Goal: Task Accomplishment & Management: Manage account settings

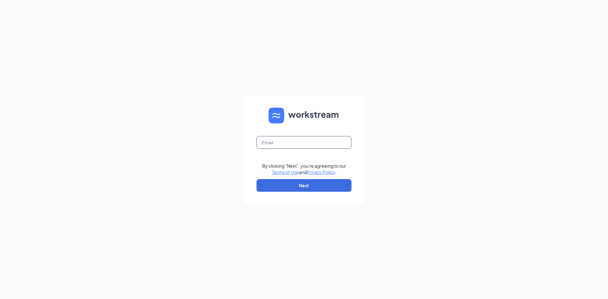
click at [297, 143] on input "text" at bounding box center [303, 142] width 95 height 13
type input "[EMAIL_ADDRESS][DOMAIN_NAME]"
click at [323, 188] on button "Next" at bounding box center [303, 185] width 95 height 13
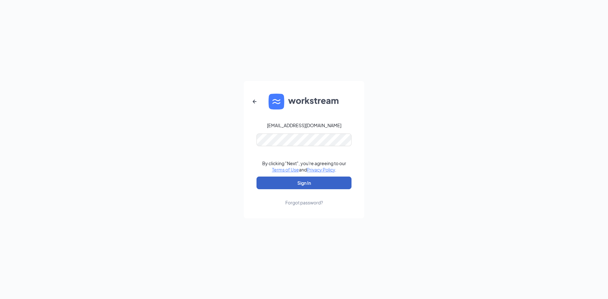
click at [334, 181] on button "Sign In" at bounding box center [303, 183] width 95 height 13
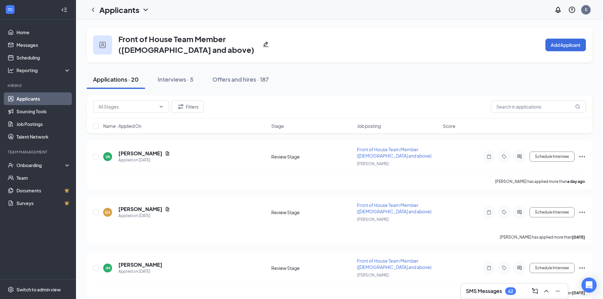
click at [368, 130] on div "Name · Applied On Stage Job posting Score" at bounding box center [339, 125] width 505 height 15
click at [374, 125] on span "Job posting" at bounding box center [369, 126] width 24 height 6
click at [368, 125] on span "Job posting" at bounding box center [369, 126] width 24 height 6
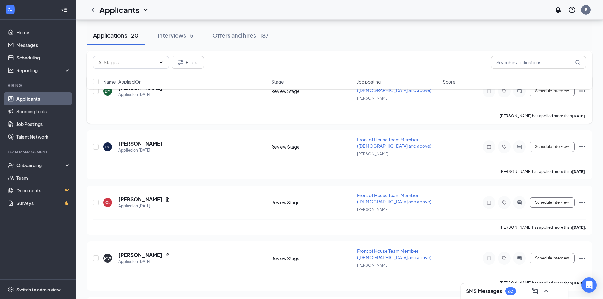
scroll to position [146, 0]
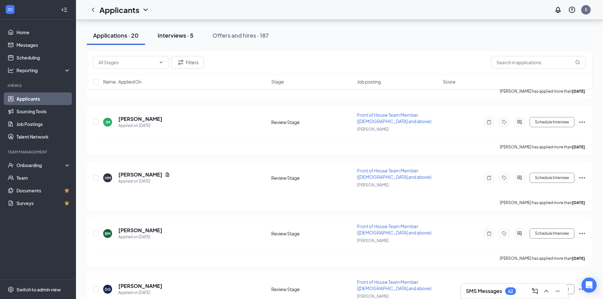
click at [186, 39] on button "Interviews · 5" at bounding box center [175, 35] width 48 height 19
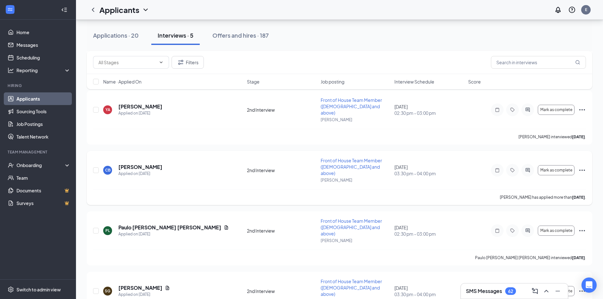
scroll to position [113, 0]
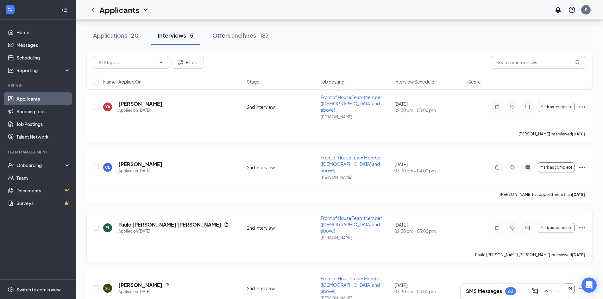
click at [580, 224] on icon "Ellipses" at bounding box center [582, 228] width 8 height 8
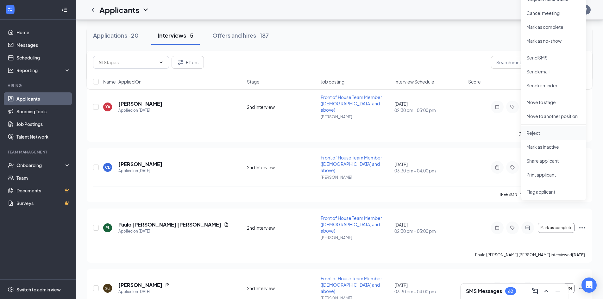
click at [536, 130] on p "Reject" at bounding box center [553, 133] width 54 height 6
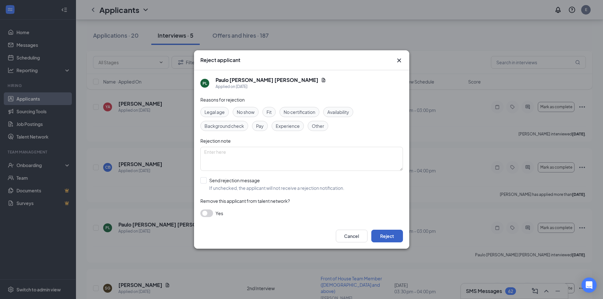
click at [391, 235] on button "Reject" at bounding box center [387, 236] width 32 height 13
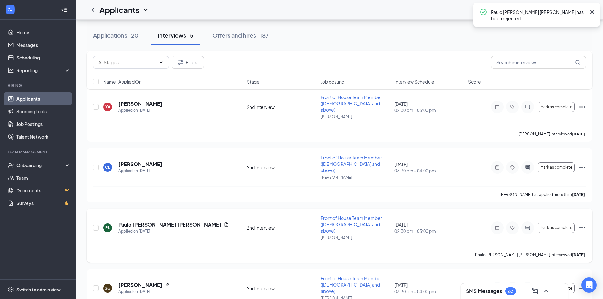
scroll to position [59, 0]
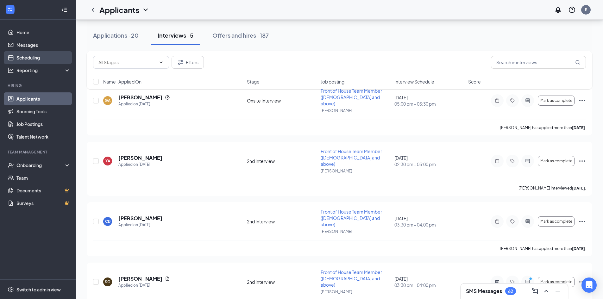
click at [46, 56] on link "Scheduling" at bounding box center [43, 57] width 54 height 13
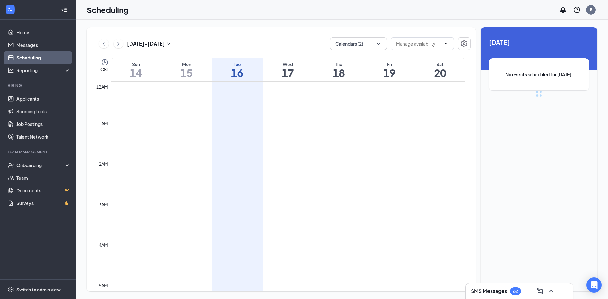
scroll to position [311, 0]
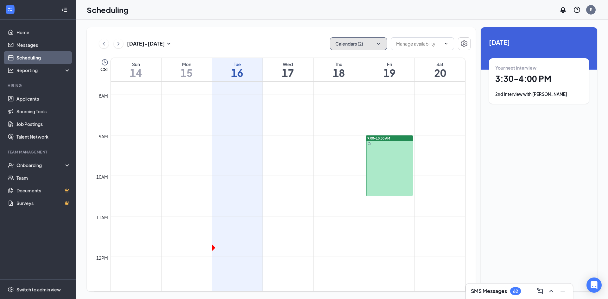
click at [364, 42] on button "Calendars (2)" at bounding box center [358, 43] width 57 height 13
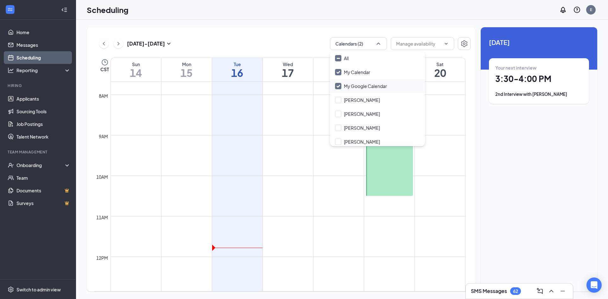
click at [341, 83] on input "My Google Calendar" at bounding box center [361, 86] width 52 height 6
checkbox input "false"
click at [308, 141] on td at bounding box center [287, 140] width 355 height 10
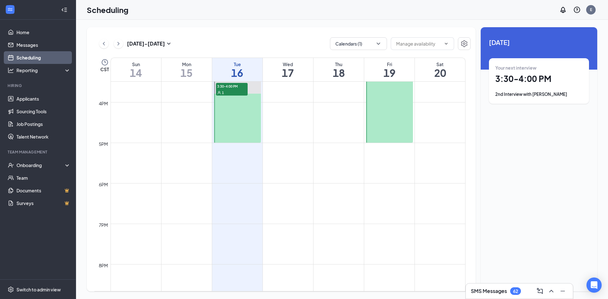
scroll to position [501, 0]
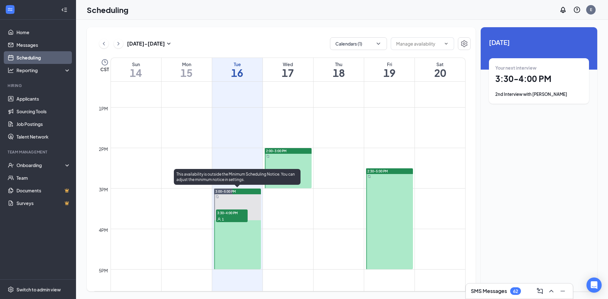
click at [239, 244] on div at bounding box center [237, 229] width 47 height 81
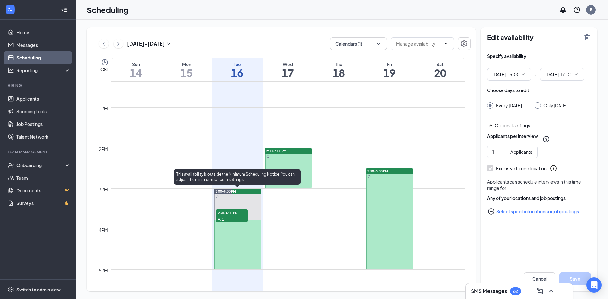
type input "03:00 PM"
type input "05:00 PM"
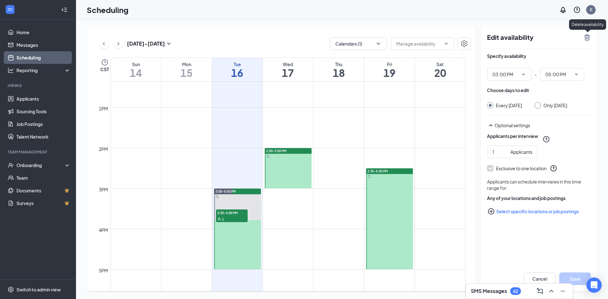
click at [586, 36] on icon "TrashOutline" at bounding box center [587, 38] width 8 height 8
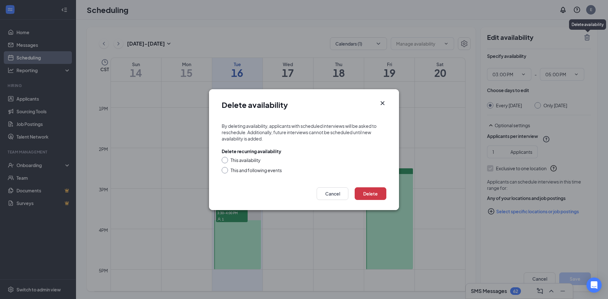
click at [224, 159] on input "This availability" at bounding box center [223, 159] width 4 height 4
radio input "true"
click at [375, 191] on button "Delete" at bounding box center [370, 193] width 32 height 13
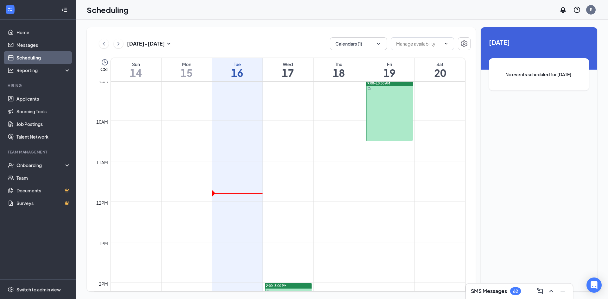
scroll to position [469, 0]
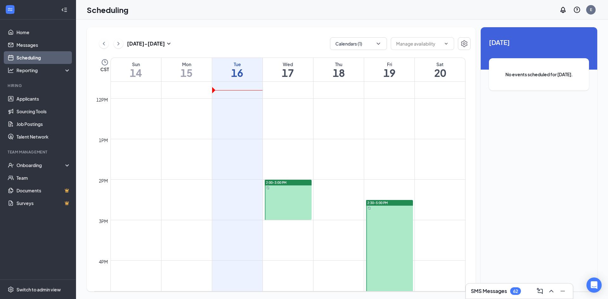
click at [291, 201] on div at bounding box center [288, 200] width 47 height 40
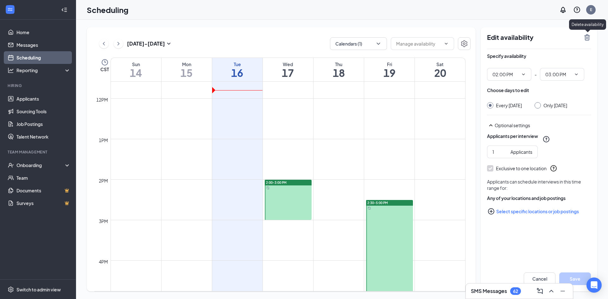
click at [586, 34] on icon "TrashOutline" at bounding box center [587, 37] width 6 height 6
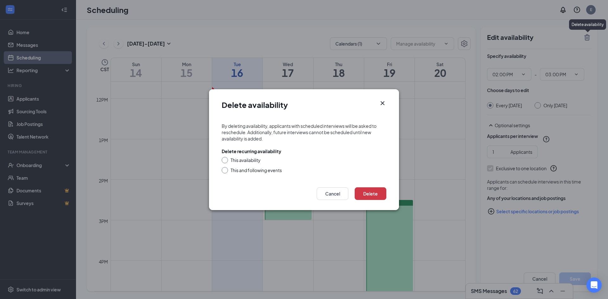
click at [235, 159] on div "This availability" at bounding box center [245, 160] width 30 height 6
click at [226, 159] on input "This availability" at bounding box center [223, 159] width 4 height 4
radio input "true"
click at [377, 196] on button "Delete" at bounding box center [370, 193] width 32 height 13
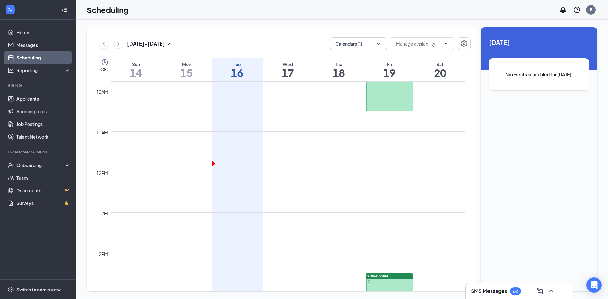
scroll to position [343, 0]
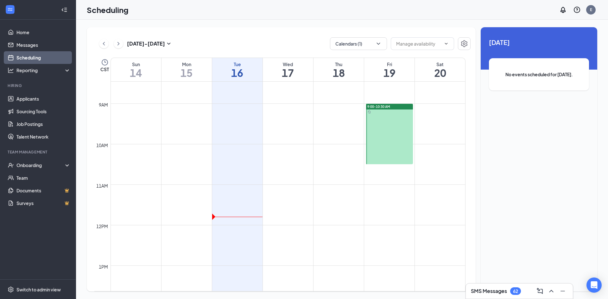
click at [384, 140] on div at bounding box center [389, 134] width 47 height 60
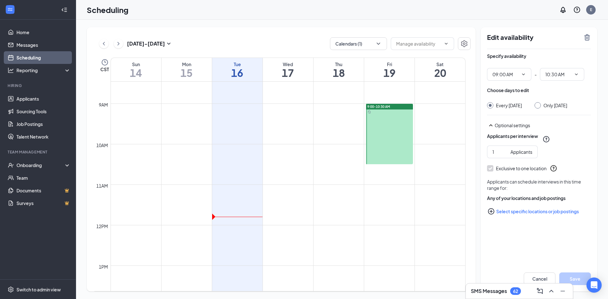
click at [588, 38] on icon "TrashOutline" at bounding box center [587, 37] width 6 height 6
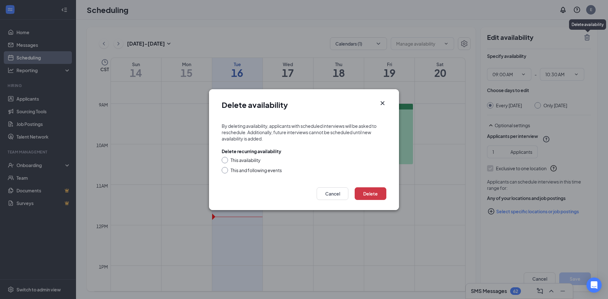
click at [252, 161] on div "This availability" at bounding box center [245, 160] width 30 height 6
click at [226, 161] on input "This availability" at bounding box center [223, 159] width 4 height 4
radio input "true"
click at [382, 195] on button "Delete" at bounding box center [370, 193] width 32 height 13
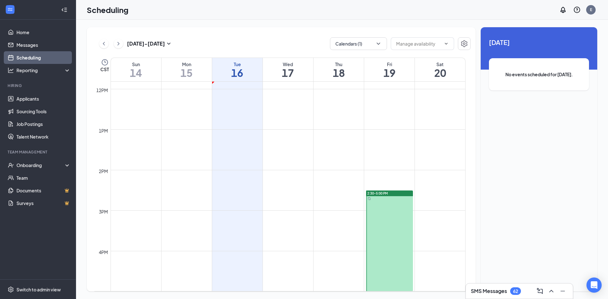
scroll to position [533, 0]
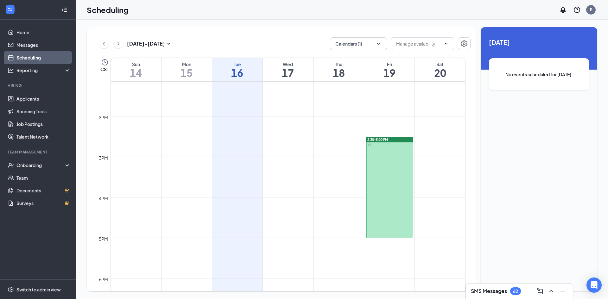
click at [391, 166] on div at bounding box center [389, 187] width 47 height 101
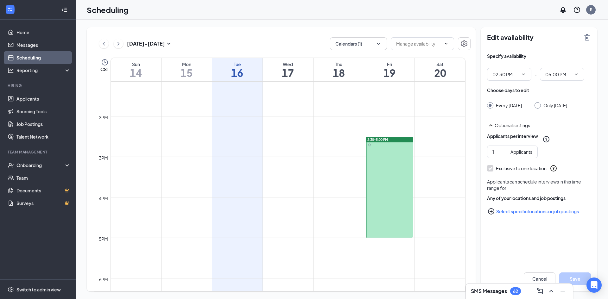
click at [587, 40] on icon "TrashOutline" at bounding box center [587, 37] width 6 height 6
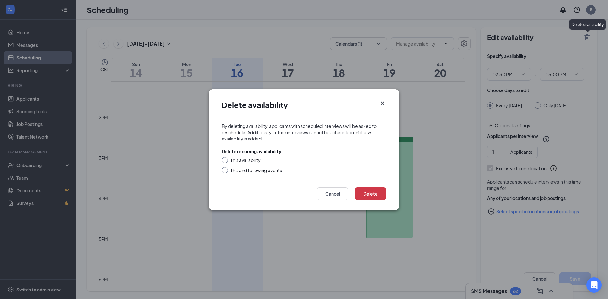
click at [233, 160] on div "This availability" at bounding box center [245, 160] width 30 height 6
click at [226, 160] on input "This availability" at bounding box center [223, 159] width 4 height 4
radio input "true"
click at [383, 193] on button "Delete" at bounding box center [370, 193] width 32 height 13
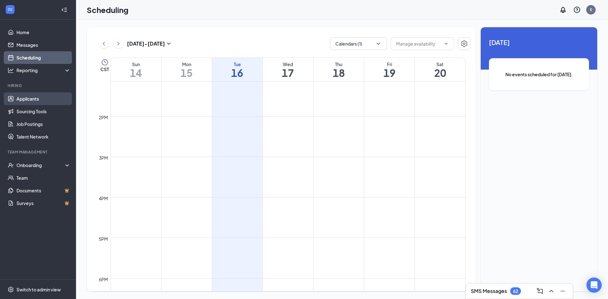
click at [20, 98] on link "Applicants" at bounding box center [43, 98] width 54 height 13
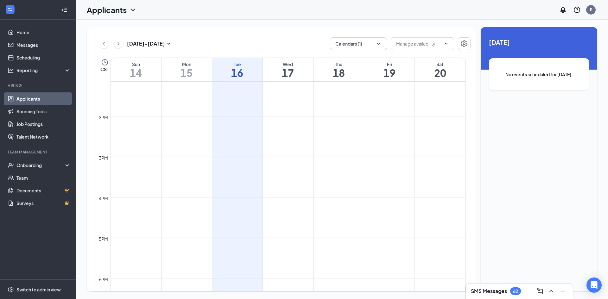
click at [26, 103] on link "Applicants" at bounding box center [43, 98] width 54 height 13
click at [39, 51] on link "Scheduling" at bounding box center [43, 57] width 54 height 13
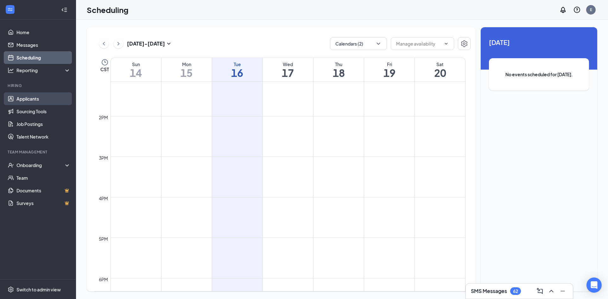
click at [38, 97] on link "Applicants" at bounding box center [43, 98] width 54 height 13
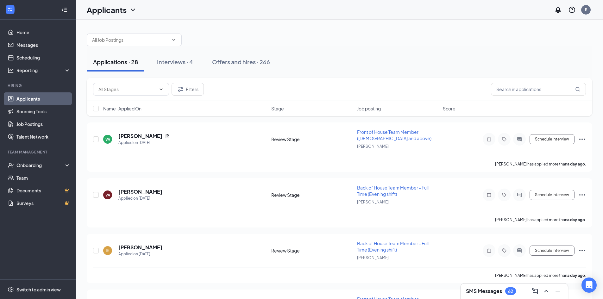
click at [378, 107] on span "Job posting" at bounding box center [369, 108] width 24 height 6
click at [377, 107] on span "Job posting" at bounding box center [369, 108] width 24 height 6
click at [127, 134] on h5 "[PERSON_NAME]" at bounding box center [140, 136] width 44 height 7
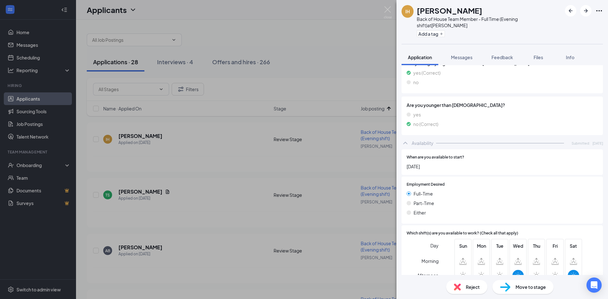
scroll to position [345, 0]
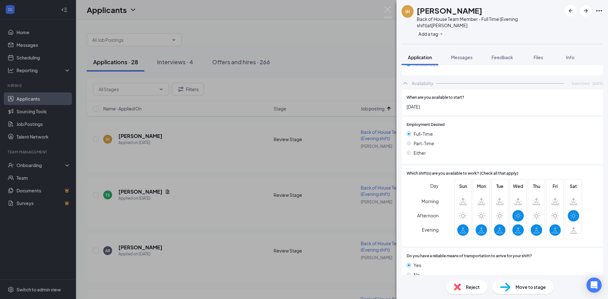
click at [477, 290] on span "Reject" at bounding box center [472, 287] width 14 height 7
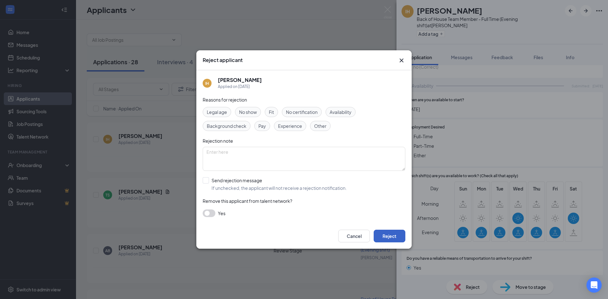
click at [399, 240] on button "Reject" at bounding box center [389, 236] width 32 height 13
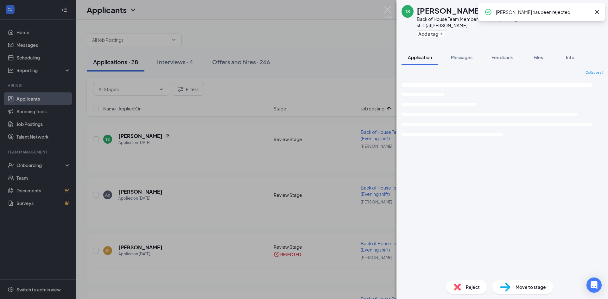
click at [106, 170] on div "TS [PERSON_NAME] Back of House Team Member - Full Time (Evening shift) at [PERS…" at bounding box center [304, 149] width 608 height 299
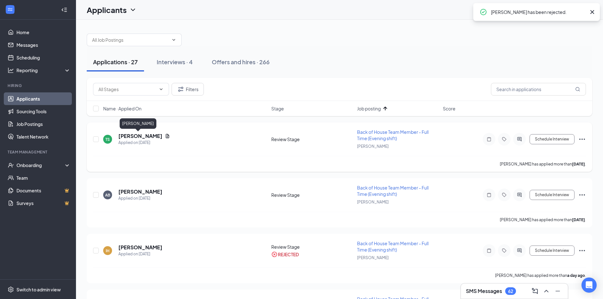
click at [126, 136] on h5 "[PERSON_NAME]" at bounding box center [140, 136] width 44 height 7
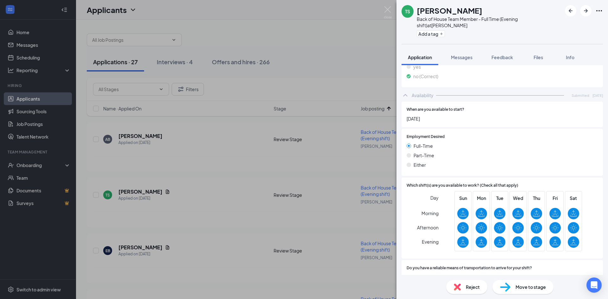
scroll to position [379, 0]
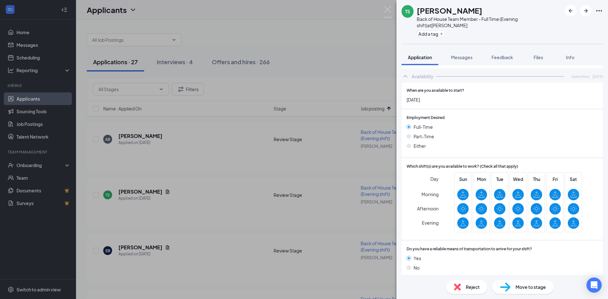
click at [183, 172] on div "TS [PERSON_NAME] Back of House Team Member - Full Time (Evening shift) at [PERS…" at bounding box center [304, 149] width 608 height 299
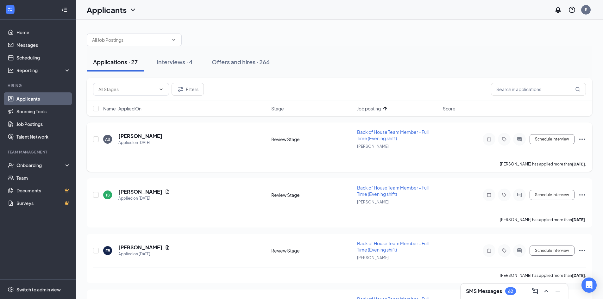
click at [134, 132] on div "AB [PERSON_NAME] Applied on [DATE] Review Stage Back of House Team Member - Ful…" at bounding box center [339, 142] width 493 height 27
click at [138, 136] on h5 "[PERSON_NAME]" at bounding box center [140, 136] width 44 height 7
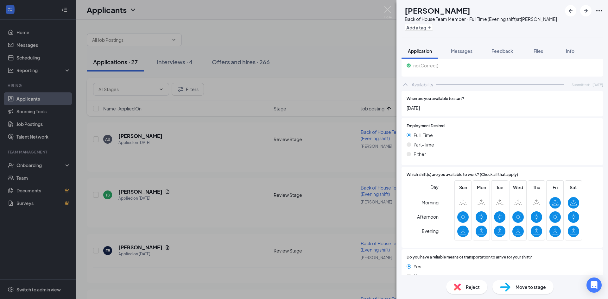
scroll to position [331, 0]
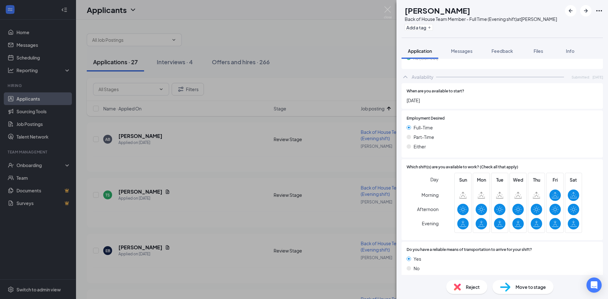
click at [451, 285] on div "Reject" at bounding box center [466, 287] width 41 height 14
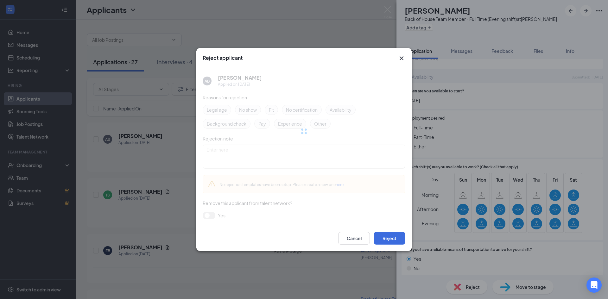
scroll to position [328, 0]
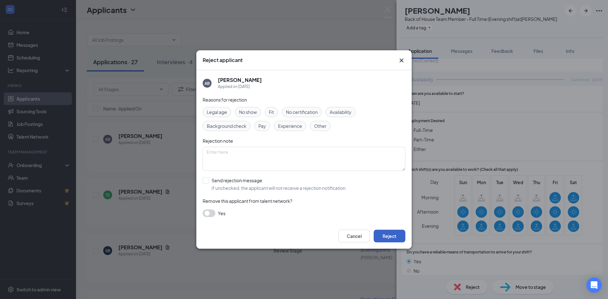
click at [384, 238] on button "Reject" at bounding box center [389, 236] width 32 height 13
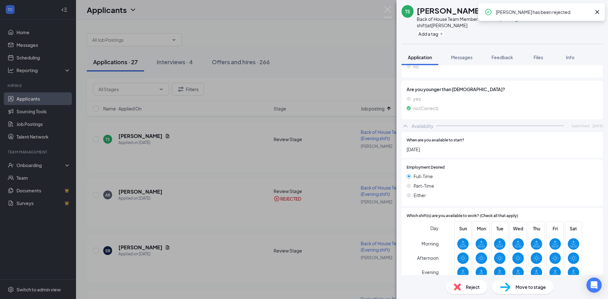
click at [195, 229] on div "TS [PERSON_NAME] Back of House Team Member - Full Time (Evening shift) at [PERS…" at bounding box center [304, 149] width 608 height 299
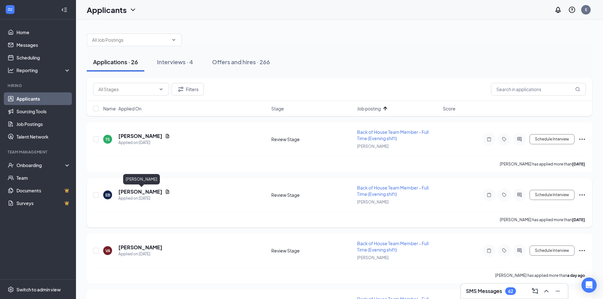
click at [140, 193] on h5 "[PERSON_NAME]" at bounding box center [140, 191] width 44 height 7
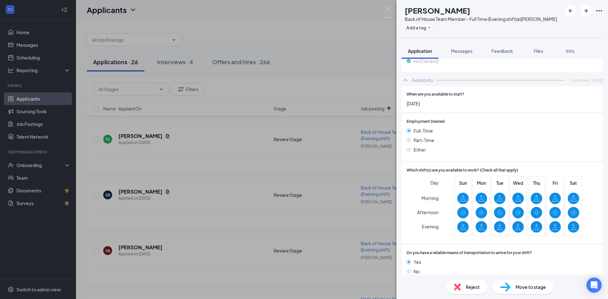
scroll to position [372, 0]
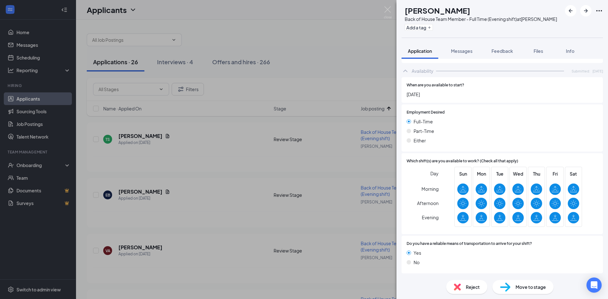
click at [461, 283] on div "Reject" at bounding box center [466, 287] width 41 height 14
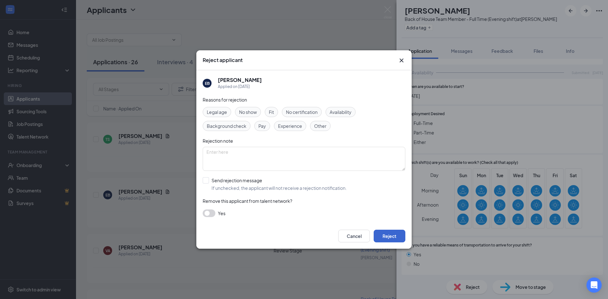
click at [390, 234] on button "Reject" at bounding box center [389, 236] width 32 height 13
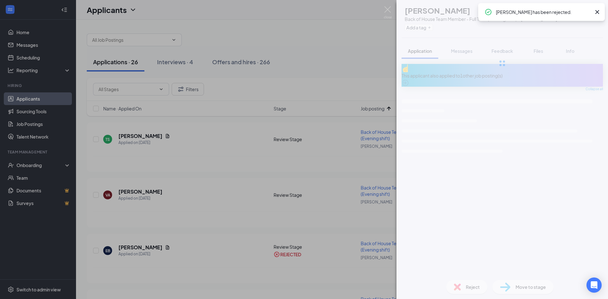
click at [125, 197] on div "VA [PERSON_NAME] Back of House Team Member - Full Time (Evening shift) at [PERS…" at bounding box center [304, 149] width 608 height 299
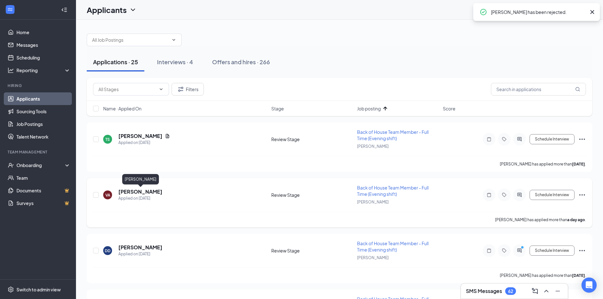
click at [132, 190] on h5 "[PERSON_NAME]" at bounding box center [140, 191] width 44 height 7
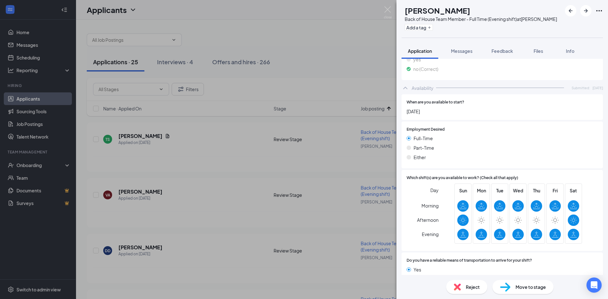
scroll to position [689, 0]
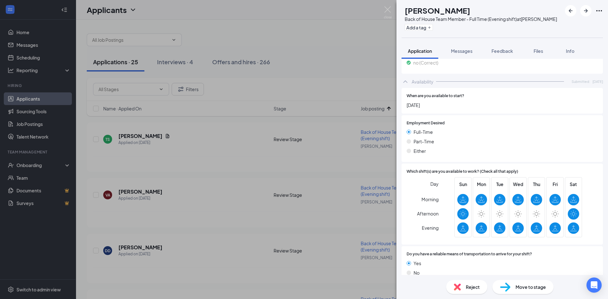
click at [237, 171] on div "VA [PERSON_NAME] Back of House Team Member - Full Time (Evening shift) at [PERS…" at bounding box center [304, 149] width 608 height 299
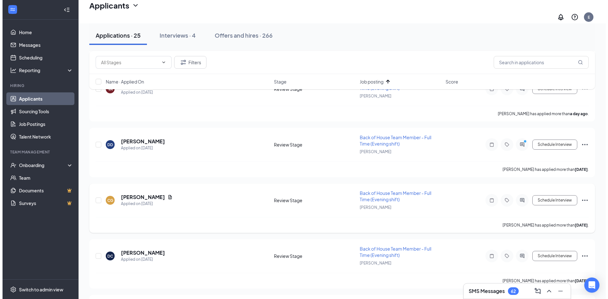
scroll to position [95, 0]
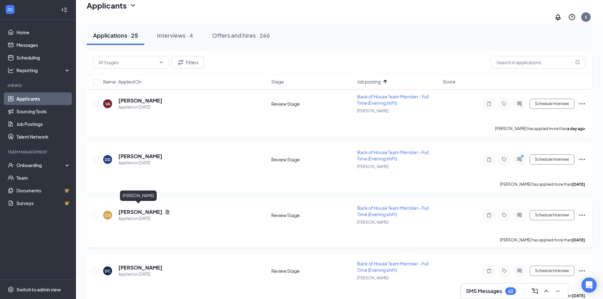
click at [129, 209] on h5 "[PERSON_NAME]" at bounding box center [140, 212] width 44 height 7
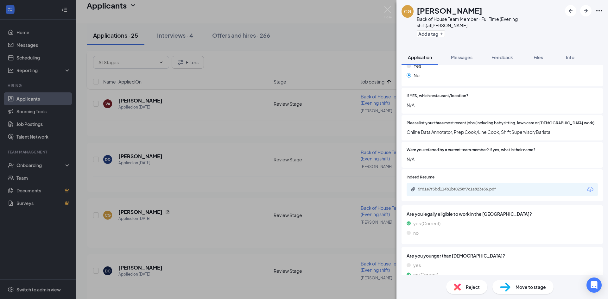
scroll to position [112, 0]
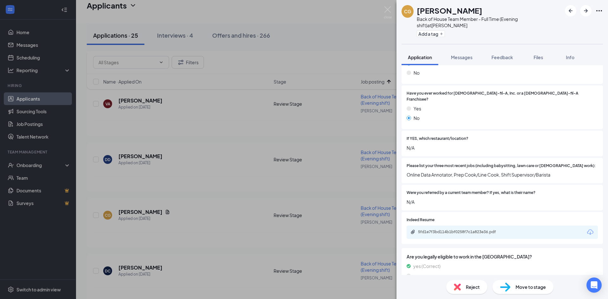
click at [88, 235] on div "[PERSON_NAME] Back of House Team Member - Full Time (Evening shift) at [PERSON_…" at bounding box center [304, 149] width 608 height 299
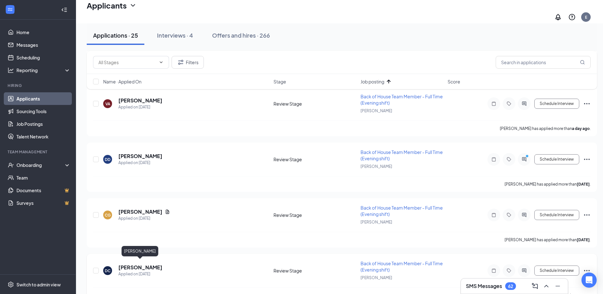
click at [154, 266] on h5 "[PERSON_NAME]" at bounding box center [140, 267] width 44 height 7
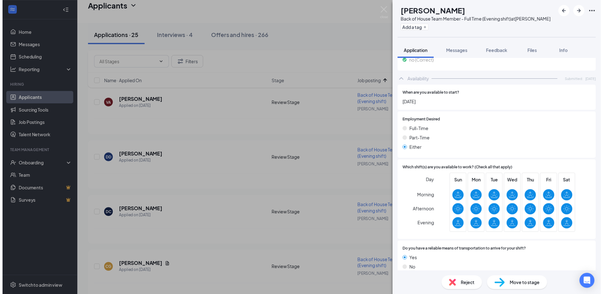
scroll to position [345, 0]
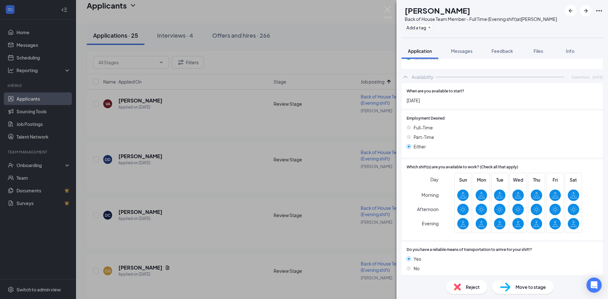
click at [268, 235] on div "DC [PERSON_NAME] Back of House Team Member - Full Time (Evening shift) at [PERS…" at bounding box center [304, 149] width 608 height 299
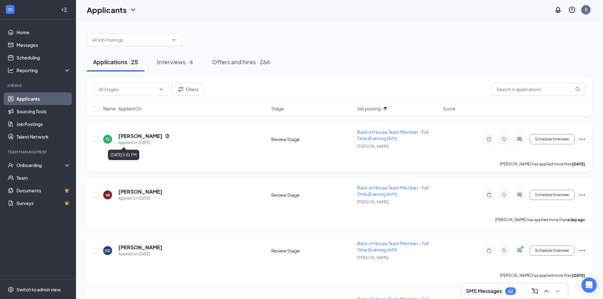
click at [135, 138] on h5 "[PERSON_NAME]" at bounding box center [140, 136] width 44 height 7
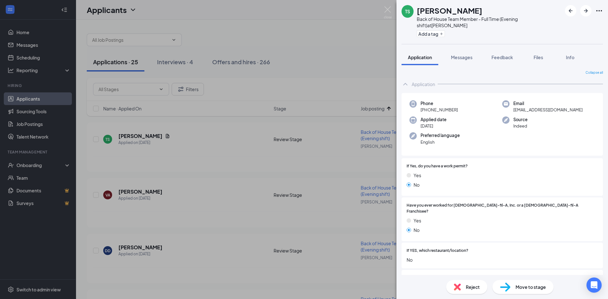
click at [459, 283] on div "Reject" at bounding box center [466, 287] width 41 height 14
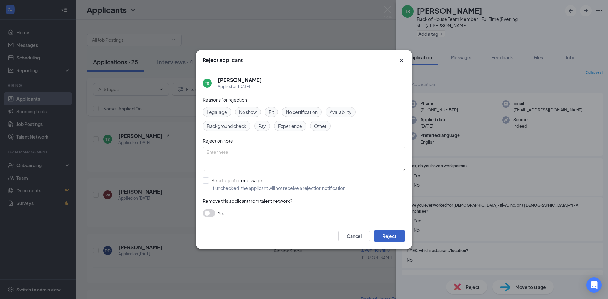
click at [378, 238] on button "Reject" at bounding box center [389, 236] width 32 height 13
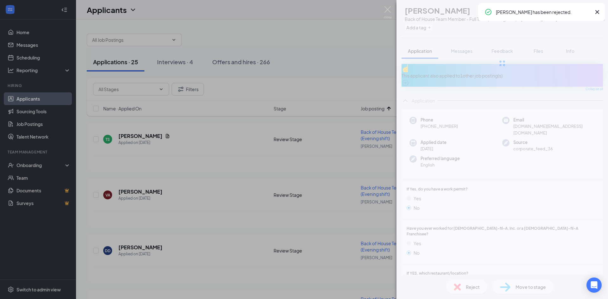
click at [150, 145] on div "VA [PERSON_NAME] Back of House Team Member - Full Time (Evening shift) at [PERS…" at bounding box center [304, 149] width 608 height 299
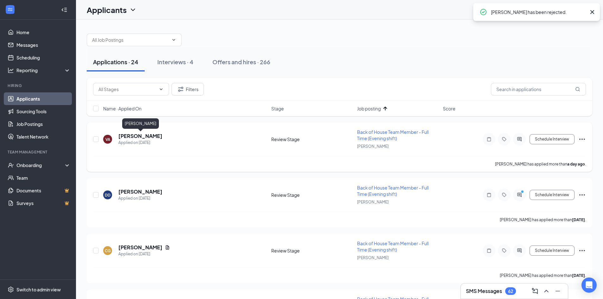
click at [133, 133] on h5 "[PERSON_NAME]" at bounding box center [140, 136] width 44 height 7
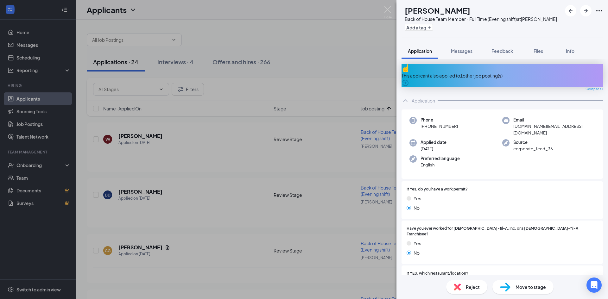
click at [453, 284] on img at bounding box center [456, 287] width 7 height 7
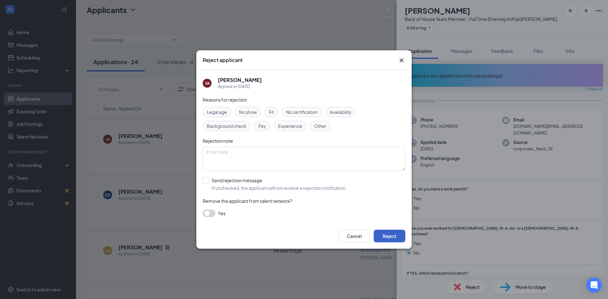
click at [386, 235] on button "Reject" at bounding box center [389, 236] width 32 height 13
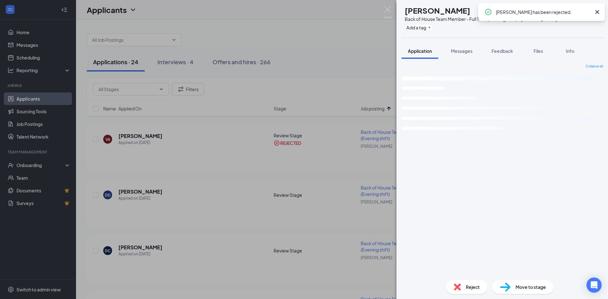
click at [153, 130] on div "DD [PERSON_NAME] Back of House Team Member - Full Time (Evening shift) at [PERS…" at bounding box center [304, 149] width 608 height 299
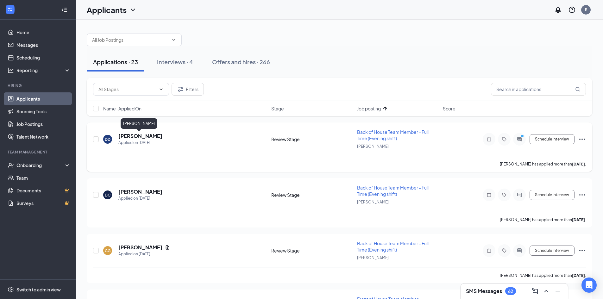
click at [141, 137] on h5 "[PERSON_NAME]" at bounding box center [140, 136] width 44 height 7
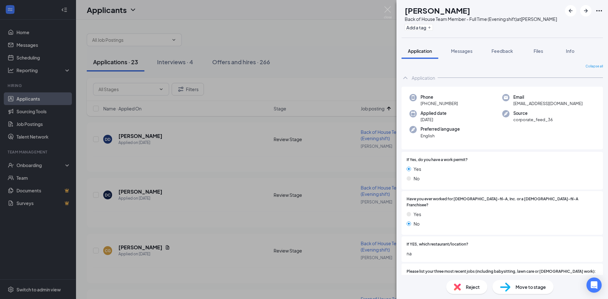
click at [175, 190] on div "DD [PERSON_NAME] Back of House Team Member - Full Time (Evening shift) at [PERS…" at bounding box center [304, 149] width 608 height 299
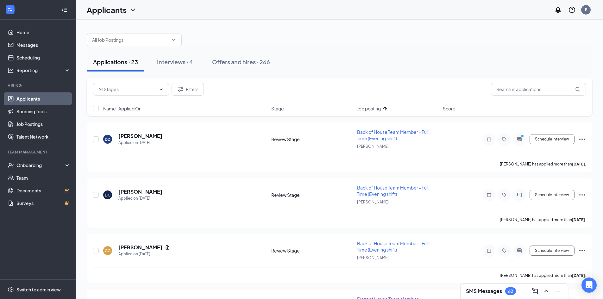
click at [367, 107] on span "Job posting" at bounding box center [369, 108] width 24 height 6
click at [376, 108] on span "Job posting" at bounding box center [369, 108] width 24 height 6
click at [152, 134] on h5 "[PERSON_NAME]" at bounding box center [140, 136] width 44 height 7
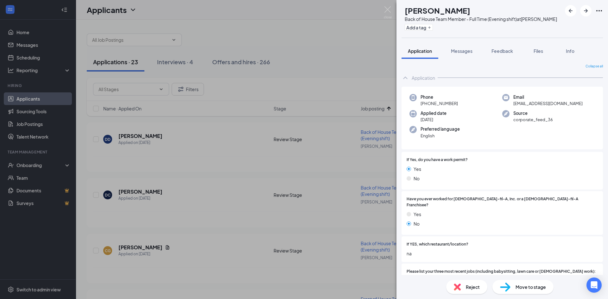
click at [474, 287] on span "Reject" at bounding box center [472, 287] width 14 height 7
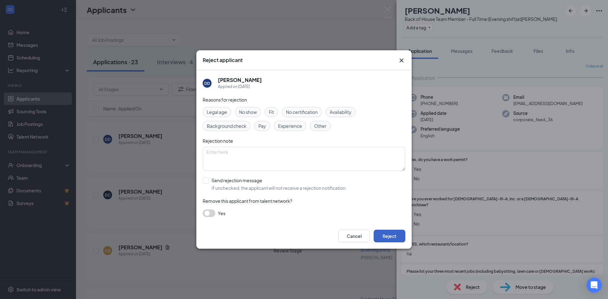
click at [396, 240] on button "Reject" at bounding box center [389, 236] width 32 height 13
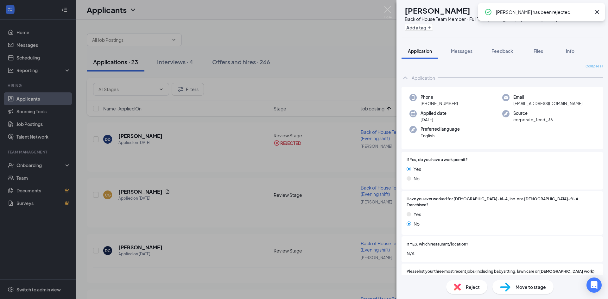
click at [146, 175] on div "DC [PERSON_NAME] Back of House Team Member - Full Time (Evening shift) at [PERS…" at bounding box center [304, 149] width 608 height 299
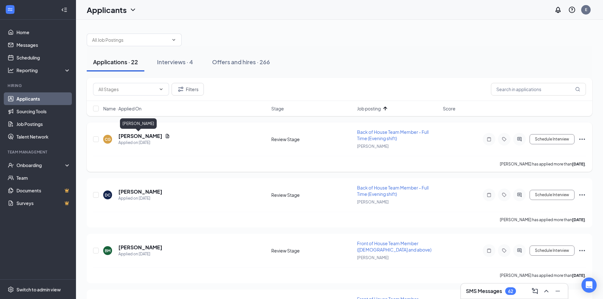
click at [148, 137] on h5 "[PERSON_NAME]" at bounding box center [140, 136] width 44 height 7
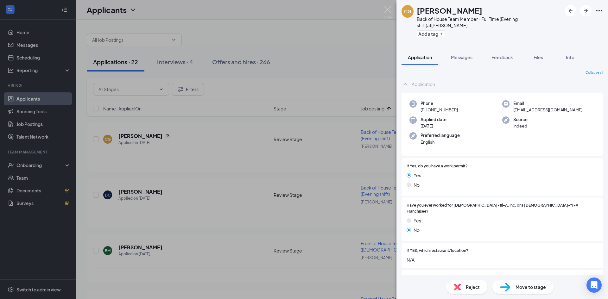
click at [459, 286] on img at bounding box center [456, 287] width 7 height 7
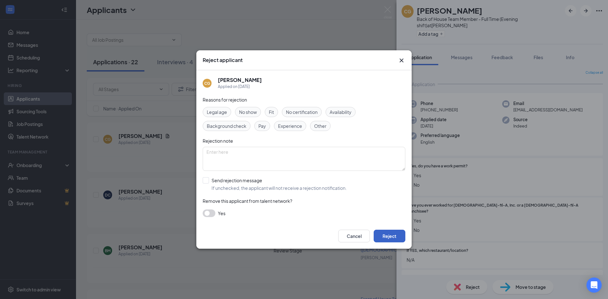
click at [384, 237] on button "Reject" at bounding box center [389, 236] width 32 height 13
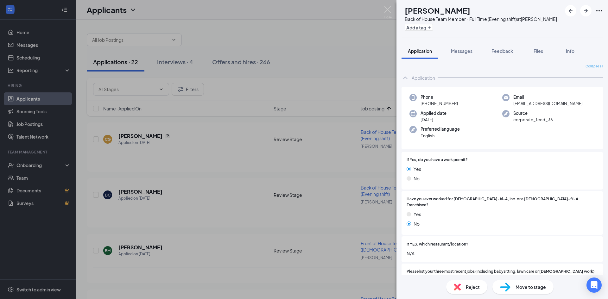
click at [157, 151] on div "DC [PERSON_NAME] Back of House Team Member - Full Time (Evening shift) at [PERS…" at bounding box center [304, 149] width 608 height 299
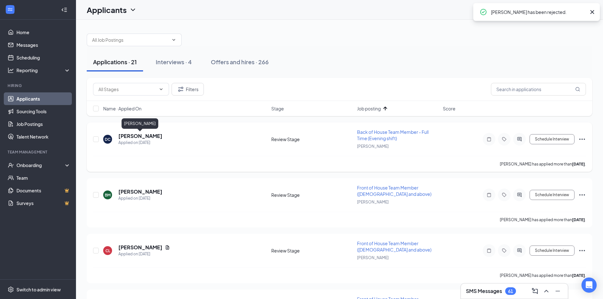
click at [142, 137] on h5 "[PERSON_NAME]" at bounding box center [140, 136] width 44 height 7
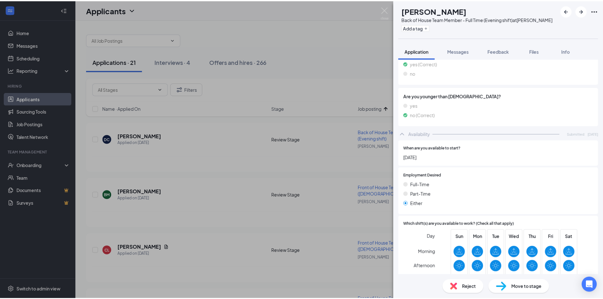
scroll to position [345, 0]
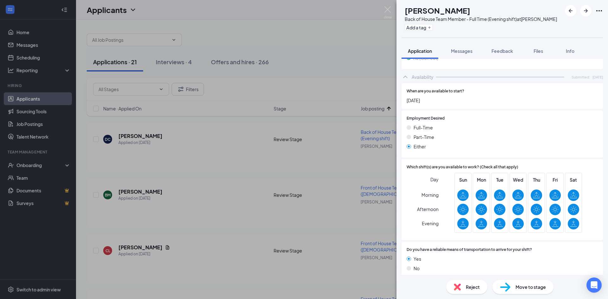
click at [263, 189] on div "DC [PERSON_NAME] Back of House Team Member - Full Time (Evening shift) at [PERS…" at bounding box center [304, 149] width 608 height 299
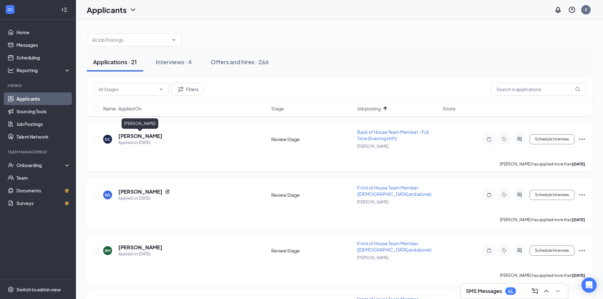
click at [154, 137] on h5 "[PERSON_NAME]" at bounding box center [140, 136] width 44 height 7
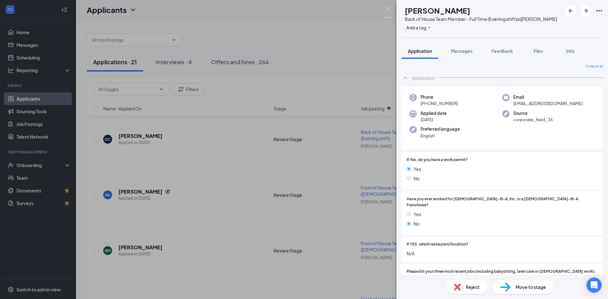
click at [476, 286] on span "Reject" at bounding box center [472, 287] width 14 height 7
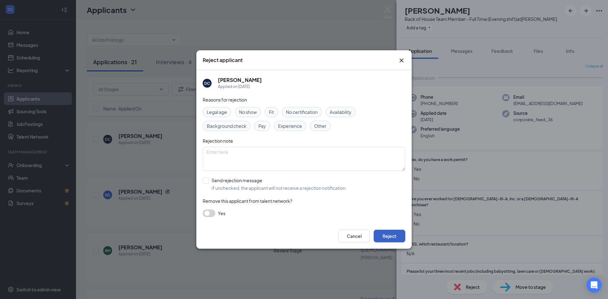
click at [386, 237] on button "Reject" at bounding box center [389, 236] width 32 height 13
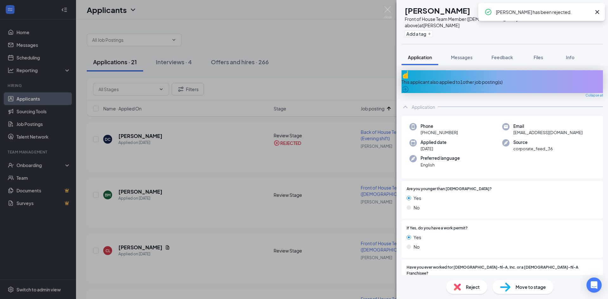
click at [598, 13] on icon "Cross" at bounding box center [597, 12] width 4 height 4
click at [314, 39] on div "[PERSON_NAME] Front of House Team Member ([DEMOGRAPHIC_DATA] and above) at [PER…" at bounding box center [304, 149] width 608 height 299
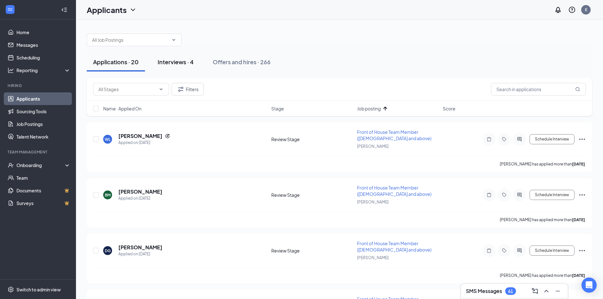
click at [198, 63] on button "Interviews · 4" at bounding box center [175, 62] width 49 height 19
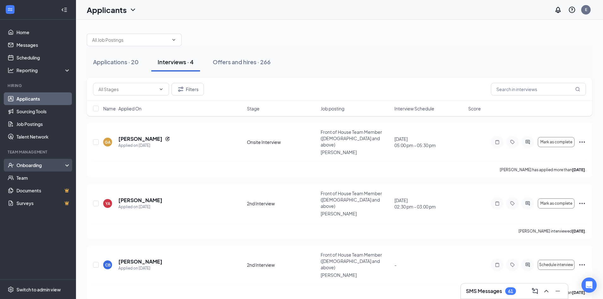
click at [26, 164] on div "Onboarding" at bounding box center [40, 165] width 49 height 6
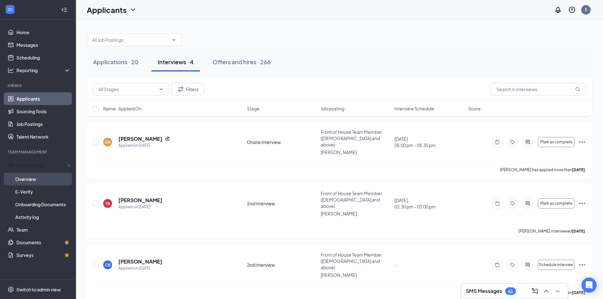
click at [37, 180] on link "Overview" at bounding box center [42, 179] width 55 height 13
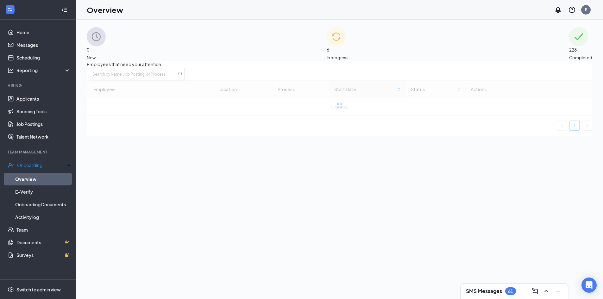
click at [348, 54] on span "In progress" at bounding box center [338, 57] width 22 height 6
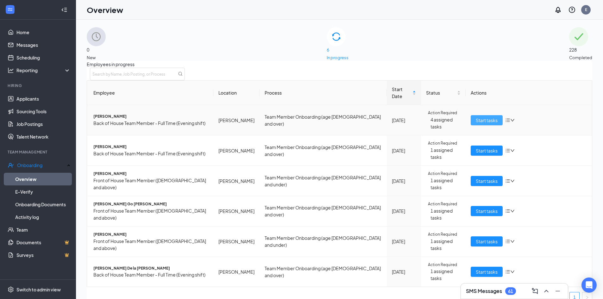
click at [482, 117] on span "Start tasks" at bounding box center [487, 120] width 22 height 7
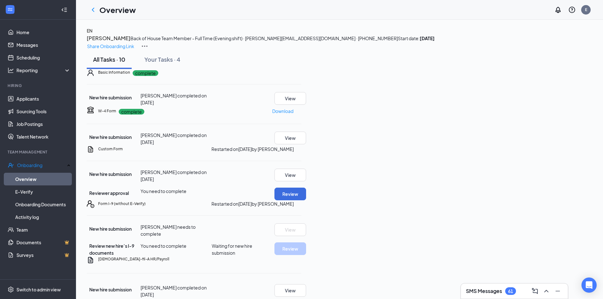
scroll to position [32, 0]
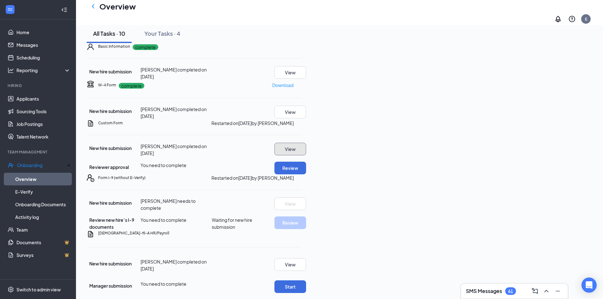
click at [306, 155] on button "View" at bounding box center [290, 149] width 32 height 13
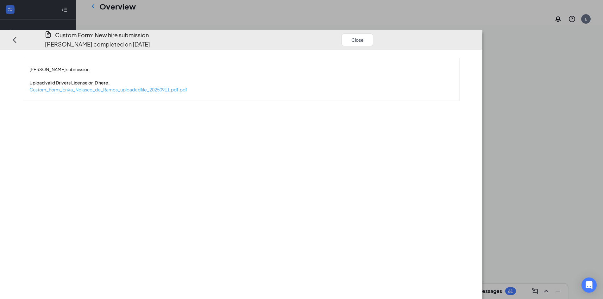
click at [187, 87] on span "Custom_Form_Erika_Nolasco_de_Ramos_uploadedfile_20250911.pdf.pdf" at bounding box center [108, 90] width 158 height 6
click at [373, 33] on button "Close" at bounding box center [357, 39] width 32 height 13
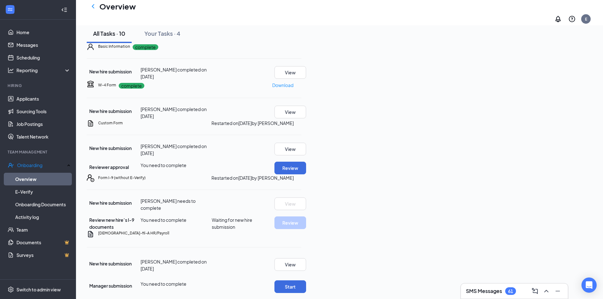
click at [301, 174] on div "Custom Form Restarted on [DATE] by [PERSON_NAME] hire submission [PERSON_NAME] …" at bounding box center [194, 147] width 215 height 55
click at [308, 128] on icon "Ellipses" at bounding box center [305, 126] width 6 height 1
click at [301, 174] on div "Custom Form Restarted on [DATE] by [PERSON_NAME] hire submission [PERSON_NAME] …" at bounding box center [194, 147] width 215 height 55
click at [301, 174] on div "Review" at bounding box center [287, 168] width 27 height 13
click at [306, 174] on button "Review" at bounding box center [290, 168] width 32 height 13
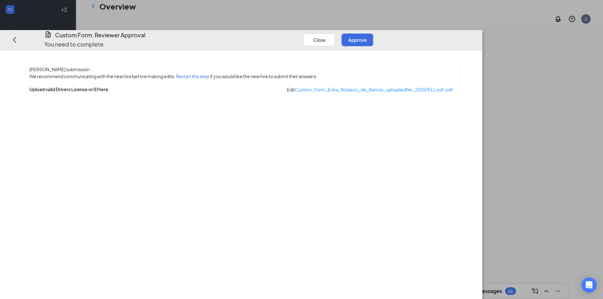
click at [209, 73] on button "Restart this step" at bounding box center [192, 76] width 33 height 7
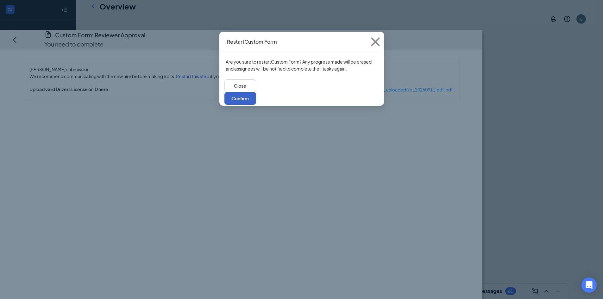
click at [256, 92] on button "Confirm" at bounding box center [240, 98] width 32 height 13
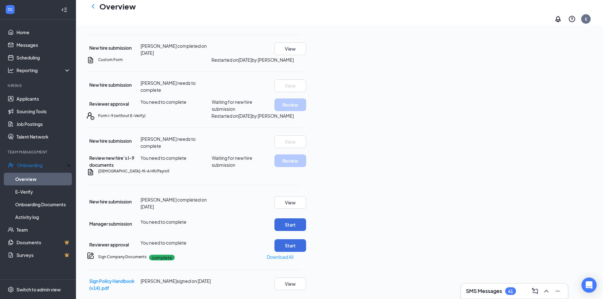
scroll to position [0, 0]
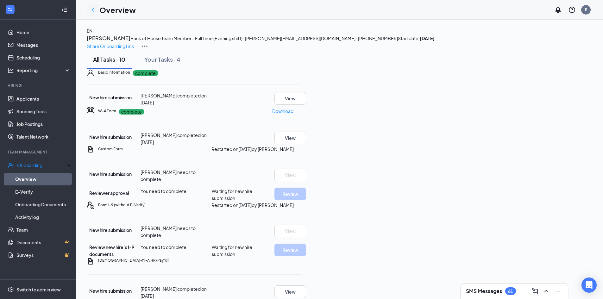
click at [93, 9] on icon "ChevronLeft" at bounding box center [93, 10] width 3 height 4
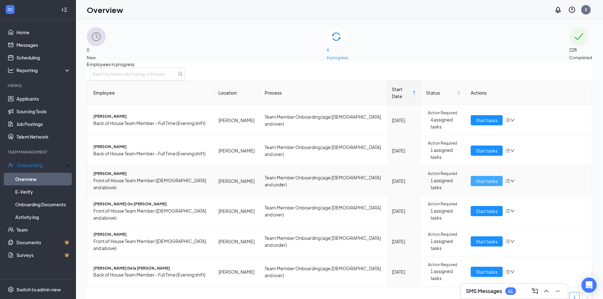
click at [479, 178] on span "Start tasks" at bounding box center [487, 181] width 22 height 7
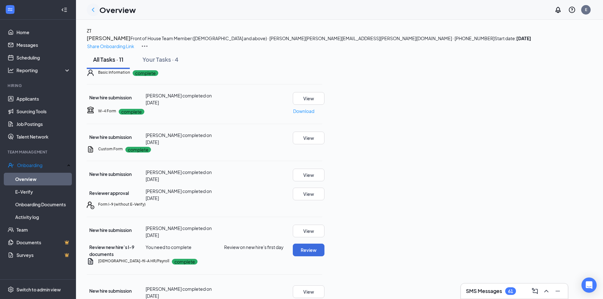
click at [94, 10] on icon "ChevronLeft" at bounding box center [93, 10] width 8 height 8
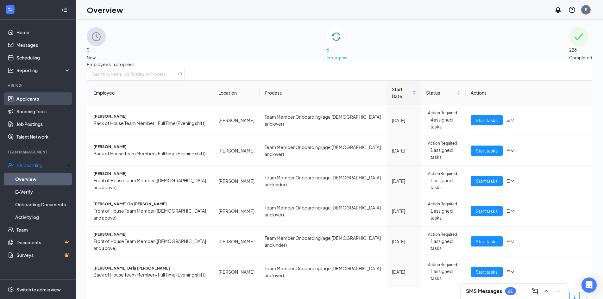
click at [39, 101] on link "Applicants" at bounding box center [43, 98] width 54 height 13
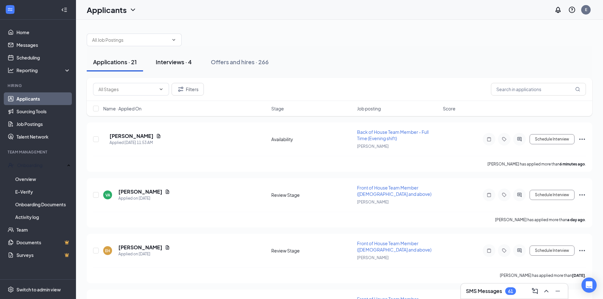
click at [179, 66] on button "Interviews · 4" at bounding box center [173, 62] width 49 height 19
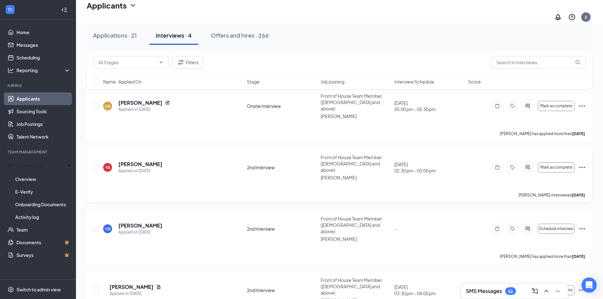
scroll to position [41, 0]
click at [563, 161] on button "Mark as complete" at bounding box center [556, 166] width 37 height 10
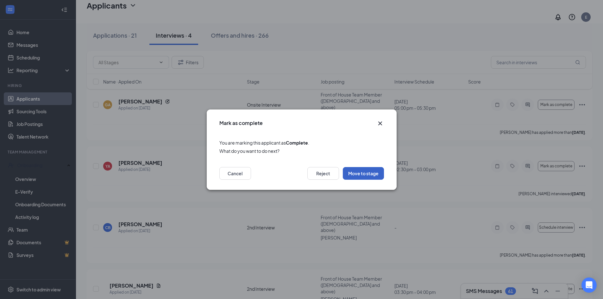
click at [378, 170] on button "Move to stage" at bounding box center [363, 173] width 41 height 13
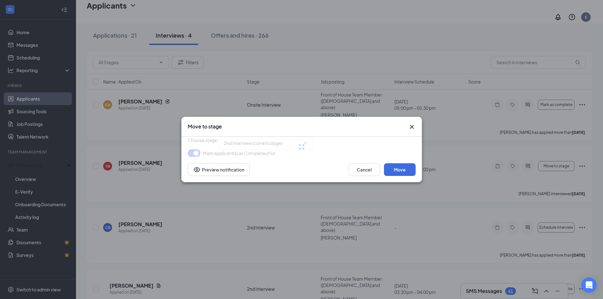
type input "Hiring Complete (final stage)"
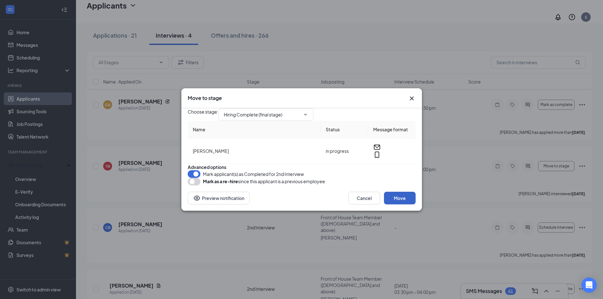
click at [403, 204] on button "Move" at bounding box center [400, 198] width 32 height 13
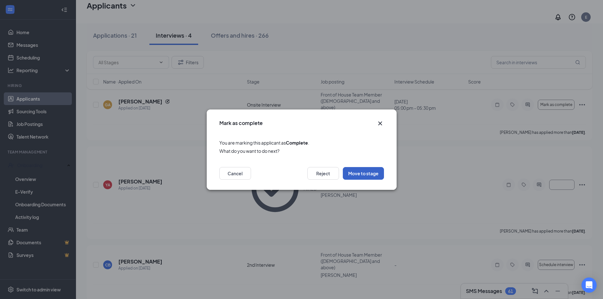
click at [368, 173] on button "Move to stage" at bounding box center [363, 173] width 41 height 13
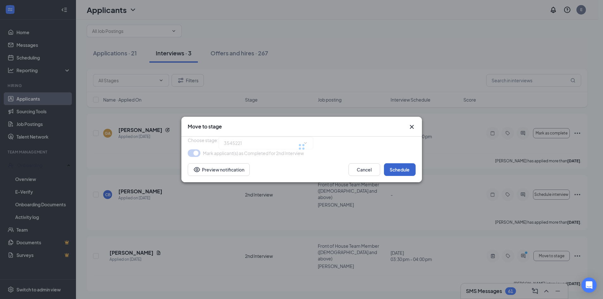
scroll to position [0, 0]
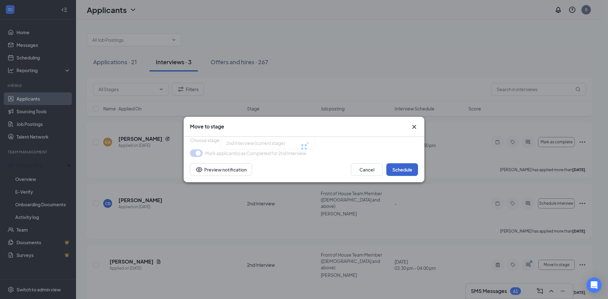
type input "Hiring Complete (final stage)"
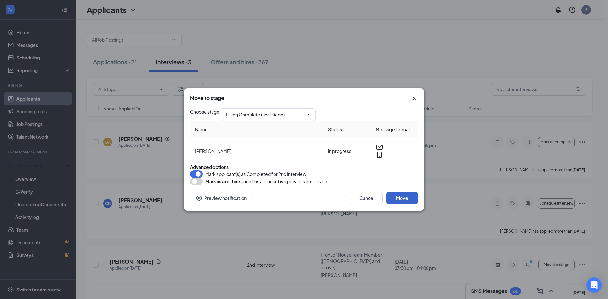
click at [403, 204] on button "Move" at bounding box center [402, 198] width 32 height 13
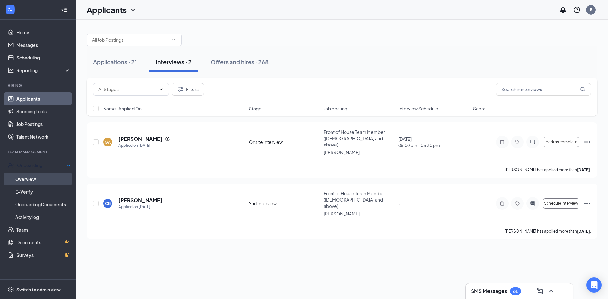
click at [40, 178] on link "Overview" at bounding box center [42, 179] width 55 height 13
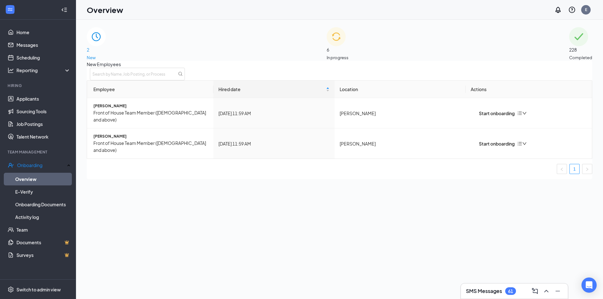
click at [348, 59] on div "6 In progress" at bounding box center [338, 44] width 22 height 34
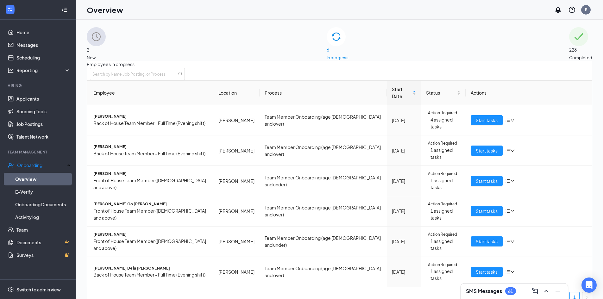
click at [106, 59] on div "2 New" at bounding box center [96, 44] width 19 height 34
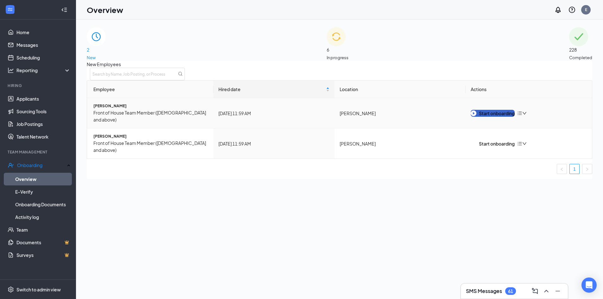
click at [509, 113] on button "Start onboarding" at bounding box center [493, 113] width 44 height 7
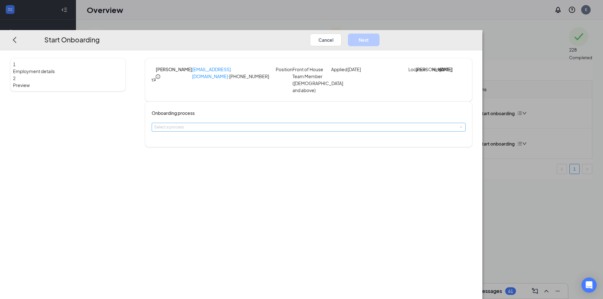
click at [296, 130] on div "Select a process" at bounding box center [307, 127] width 306 height 6
click at [281, 145] on li "Team Member Onboarding (age [DEMOGRAPHIC_DATA] and under)" at bounding box center [264, 147] width 104 height 10
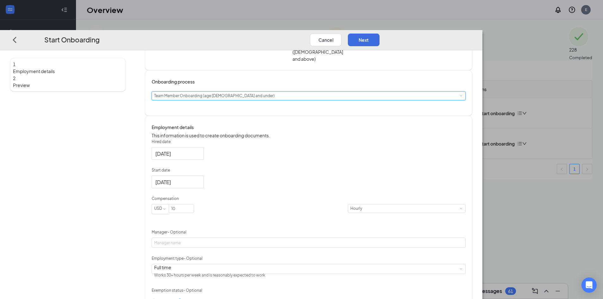
scroll to position [32, 0]
click at [275, 98] on span "Team Member Onboarding (age [DEMOGRAPHIC_DATA] and under)" at bounding box center [214, 95] width 121 height 5
click at [351, 181] on div "Hired date [DATE] Start date [DATE] Compensation USD 10 Hourly Manager - Option…" at bounding box center [309, 235] width 314 height 193
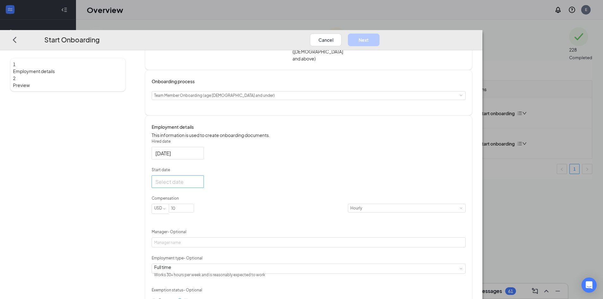
click at [199, 185] on input "Start date" at bounding box center [176, 182] width 43 height 8
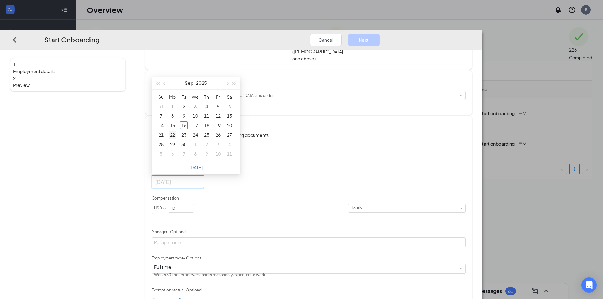
type input "[DATE]"
click at [176, 139] on div "22" at bounding box center [173, 135] width 8 height 8
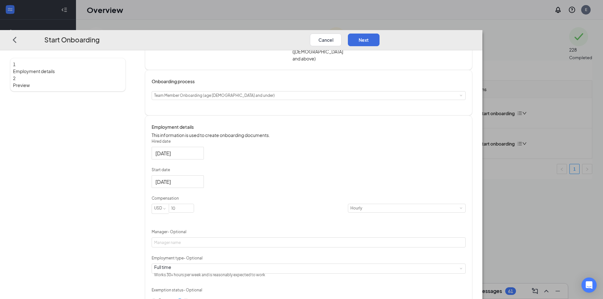
click at [343, 216] on div "Hired date [DATE] Start date [DATE] [DATE] Su Mo Tu We Th Fr Sa 31 1 2 3 4 5 6 …" at bounding box center [309, 235] width 314 height 193
click at [194, 212] on input "10" at bounding box center [181, 208] width 25 height 8
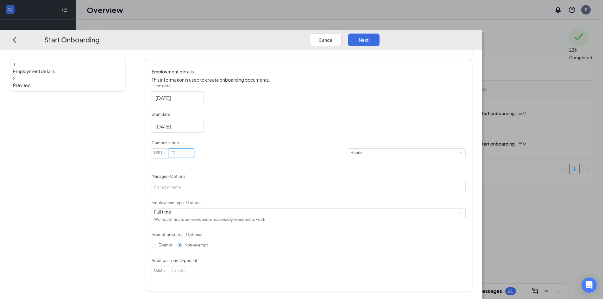
scroll to position [108, 0]
click at [263, 219] on form "Hired date [DATE] Start date [DATE] [DATE] Su Mo Tu We Th Fr Sa 31 1 2 3 4 5 6 …" at bounding box center [309, 179] width 314 height 193
click at [271, 208] on div "Full time Works 30+ hours per week and is reasonably expected to work" at bounding box center [308, 212] width 309 height 9
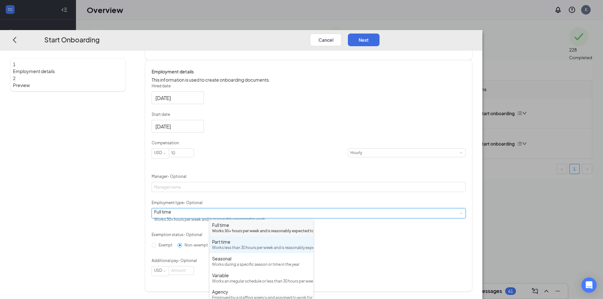
scroll to position [29, 0]
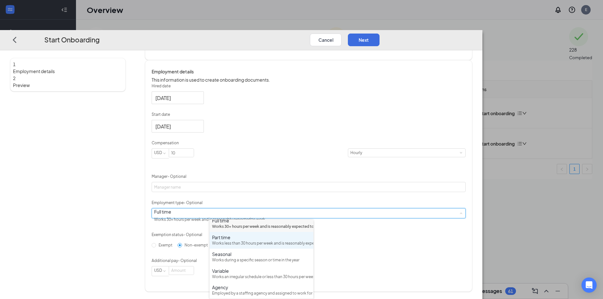
click at [251, 234] on div "Part time Works less than 30 hours per week and is reasonably expected to work" at bounding box center [261, 240] width 99 height 12
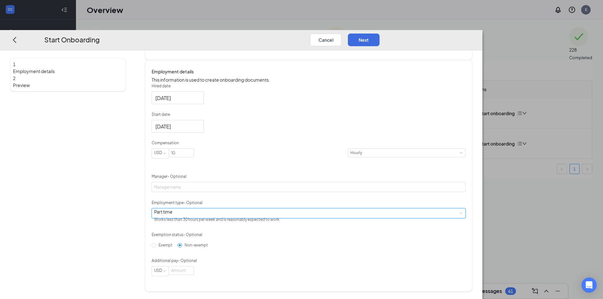
click at [377, 224] on div "Hired date [DATE] Start date [DATE] [DATE] Su Mo Tu We Th Fr Sa 31 1 2 3 4 5 6 …" at bounding box center [309, 179] width 314 height 193
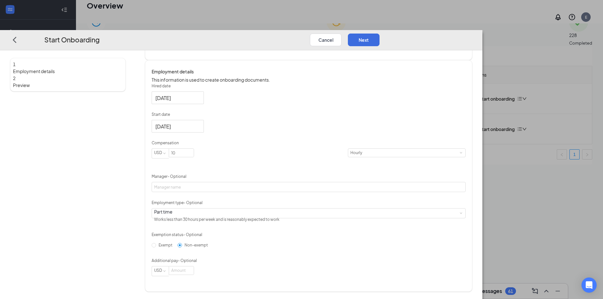
scroll to position [28, 0]
click at [379, 33] on button "Next" at bounding box center [364, 39] width 32 height 13
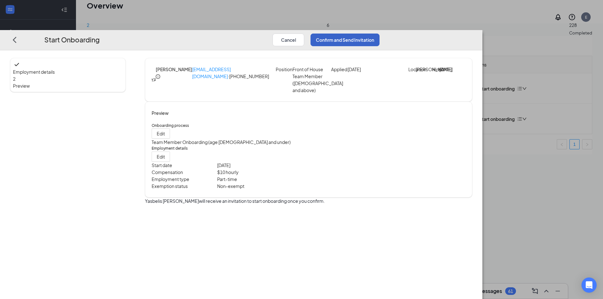
click at [379, 33] on button "Confirm and Send Invitation" at bounding box center [344, 39] width 69 height 13
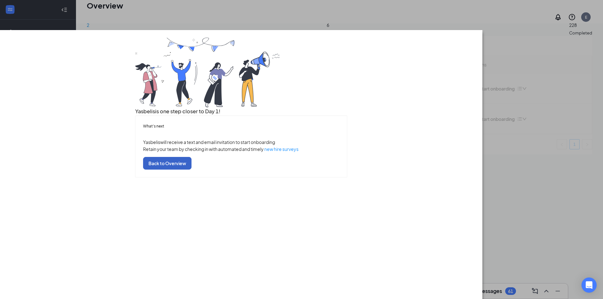
click at [191, 169] on button "Back to Overview" at bounding box center [167, 163] width 48 height 13
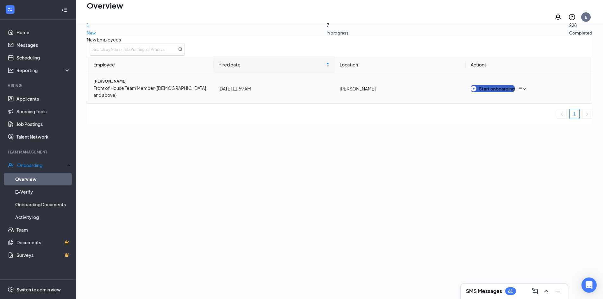
click at [492, 92] on div "Start onboarding" at bounding box center [493, 88] width 44 height 7
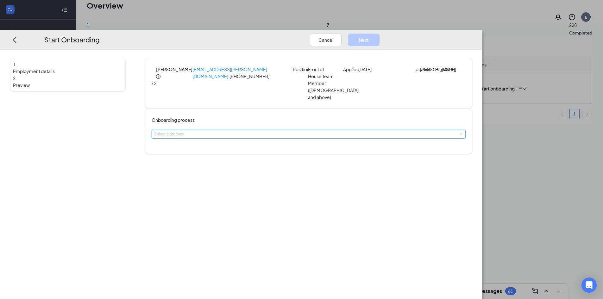
click at [269, 138] on div "Select a process" at bounding box center [308, 134] width 309 height 8
click at [274, 146] on span "Team Member Onboarding (age [DEMOGRAPHIC_DATA] and under)" at bounding box center [275, 147] width 121 height 5
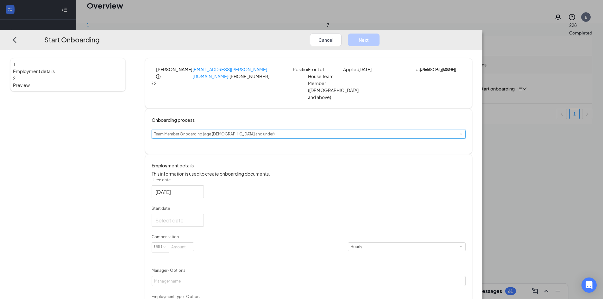
scroll to position [63, 0]
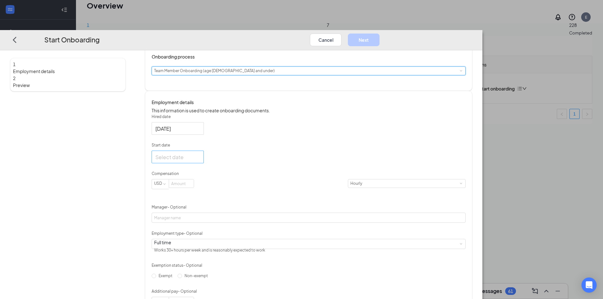
click at [199, 161] on input "Start date" at bounding box center [176, 157] width 43 height 8
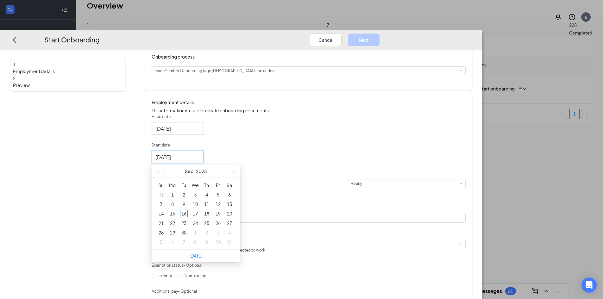
type input "[DATE]"
click at [176, 227] on div "22" at bounding box center [173, 223] width 8 height 8
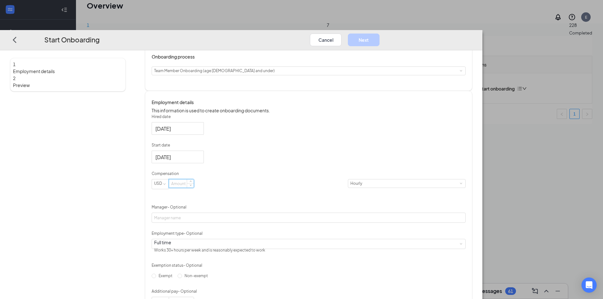
click at [194, 188] on input at bounding box center [181, 183] width 25 height 8
type input "10"
click at [365, 234] on div "Hired date [DATE] Start date [DATE] [DATE] Su Mo Tu We Th Fr Sa 31 1 2 3 4 5 6 …" at bounding box center [309, 210] width 314 height 193
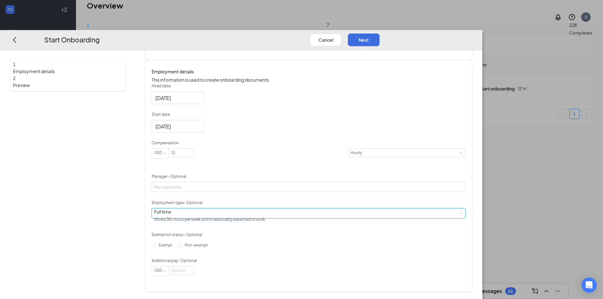
click at [294, 208] on div "Full time Works 30+ hours per week and is reasonably expected to work" at bounding box center [308, 212] width 309 height 9
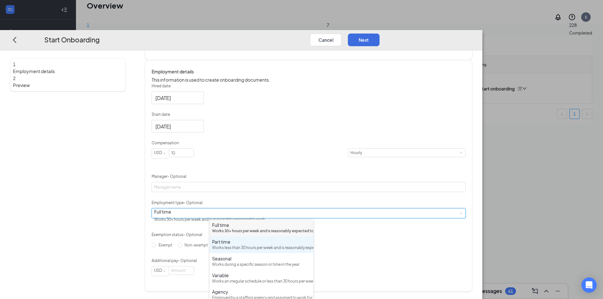
click at [280, 251] on div "Works less than 30 hours per week and is reasonably expected to work" at bounding box center [261, 248] width 99 height 6
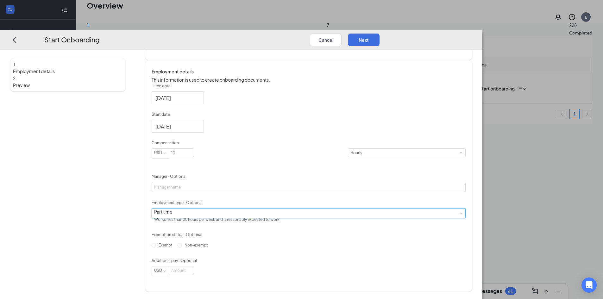
click at [338, 243] on div "Hired date [DATE] Start date [DATE] [DATE] Su Mo Tu We Th Fr Sa 31 1 2 3 4 5 6 …" at bounding box center [309, 179] width 314 height 193
click at [210, 247] on span "Non-exempt" at bounding box center [196, 244] width 28 height 5
click at [182, 247] on input "Non-exempt" at bounding box center [180, 245] width 4 height 4
radio input "true"
click at [444, 153] on div "Hired date [DATE] Start date [DATE] [DATE] Su Mo Tu We Th Fr Sa 31 1 2 3 4 5 6 …" at bounding box center [309, 179] width 314 height 193
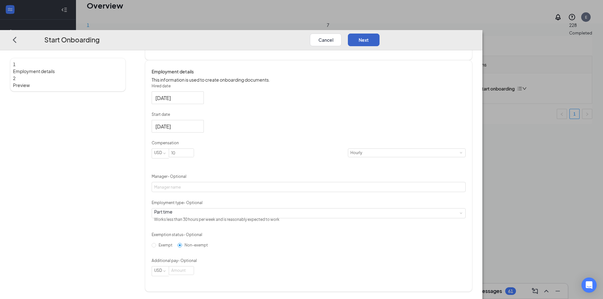
click at [379, 33] on button "Next" at bounding box center [364, 39] width 32 height 13
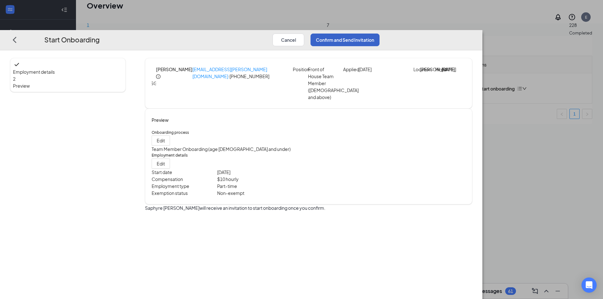
click at [379, 33] on button "Confirm and Send Invitation" at bounding box center [344, 39] width 69 height 13
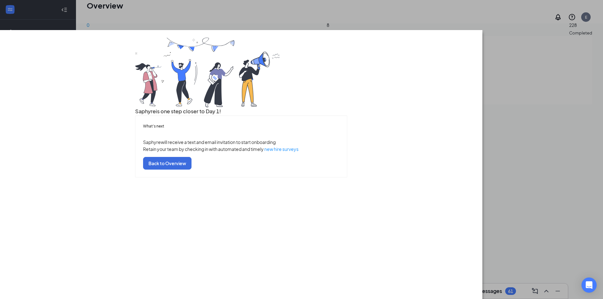
click at [286, 177] on div "What’s next Saphyre will receive a text and email invitation to start onboardin…" at bounding box center [241, 146] width 212 height 62
click at [191, 169] on button "Back to Overview" at bounding box center [167, 163] width 48 height 13
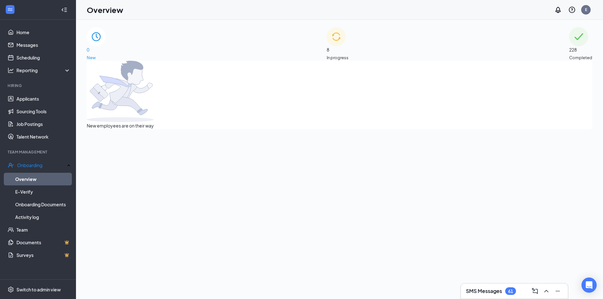
click at [348, 49] on div "8 In progress" at bounding box center [338, 44] width 22 height 34
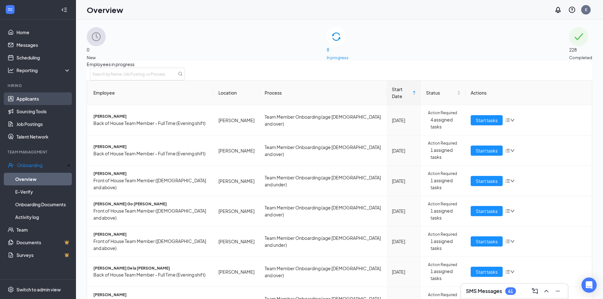
click at [46, 103] on link "Applicants" at bounding box center [43, 98] width 54 height 13
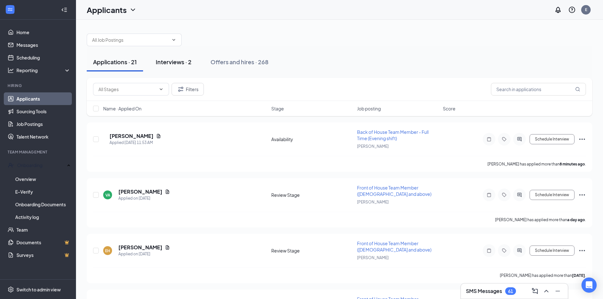
click at [165, 63] on div "Interviews · 2" at bounding box center [174, 62] width 36 height 8
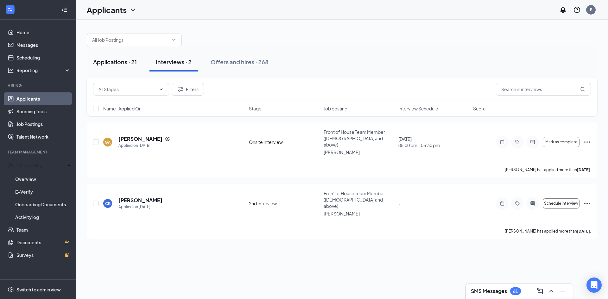
click at [116, 58] on div "Applications · 21" at bounding box center [115, 62] width 44 height 8
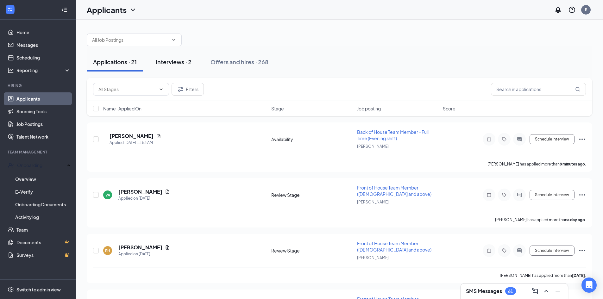
click at [176, 59] on div "Interviews · 2" at bounding box center [174, 62] width 36 height 8
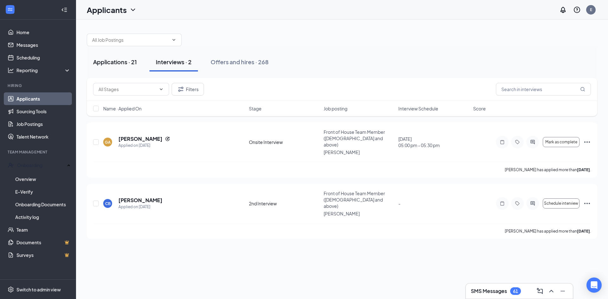
click at [115, 65] on div "Applications · 21" at bounding box center [115, 62] width 44 height 8
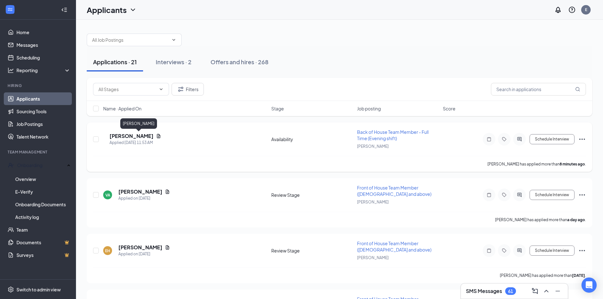
click at [140, 134] on h5 "[PERSON_NAME]" at bounding box center [131, 136] width 44 height 7
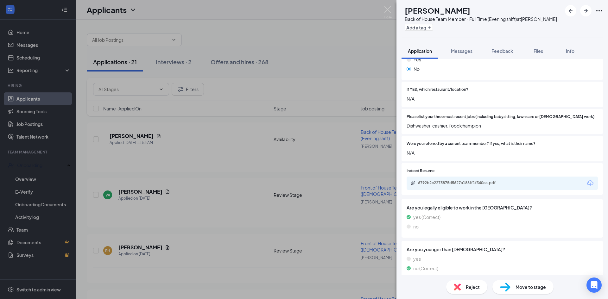
scroll to position [167, 0]
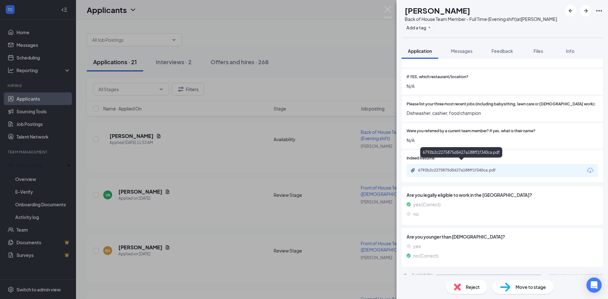
click at [459, 168] on div "6792b2c2275875d5627a188ff1f340ca.pdf" at bounding box center [462, 170] width 89 height 5
